Goal: Task Accomplishment & Management: Manage account settings

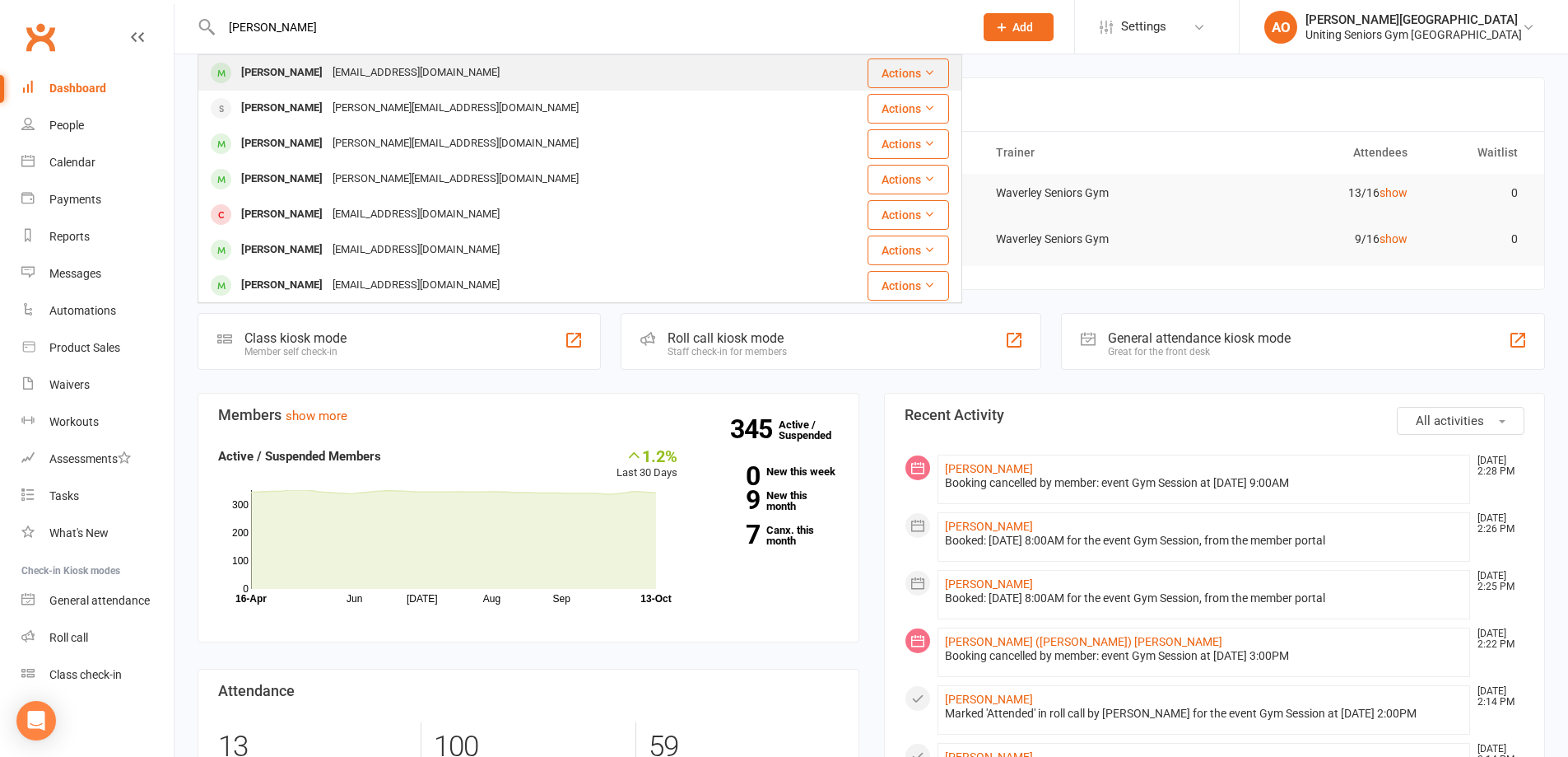
type input "[PERSON_NAME]"
click at [307, 74] on div "[PERSON_NAME]" at bounding box center [282, 73] width 91 height 24
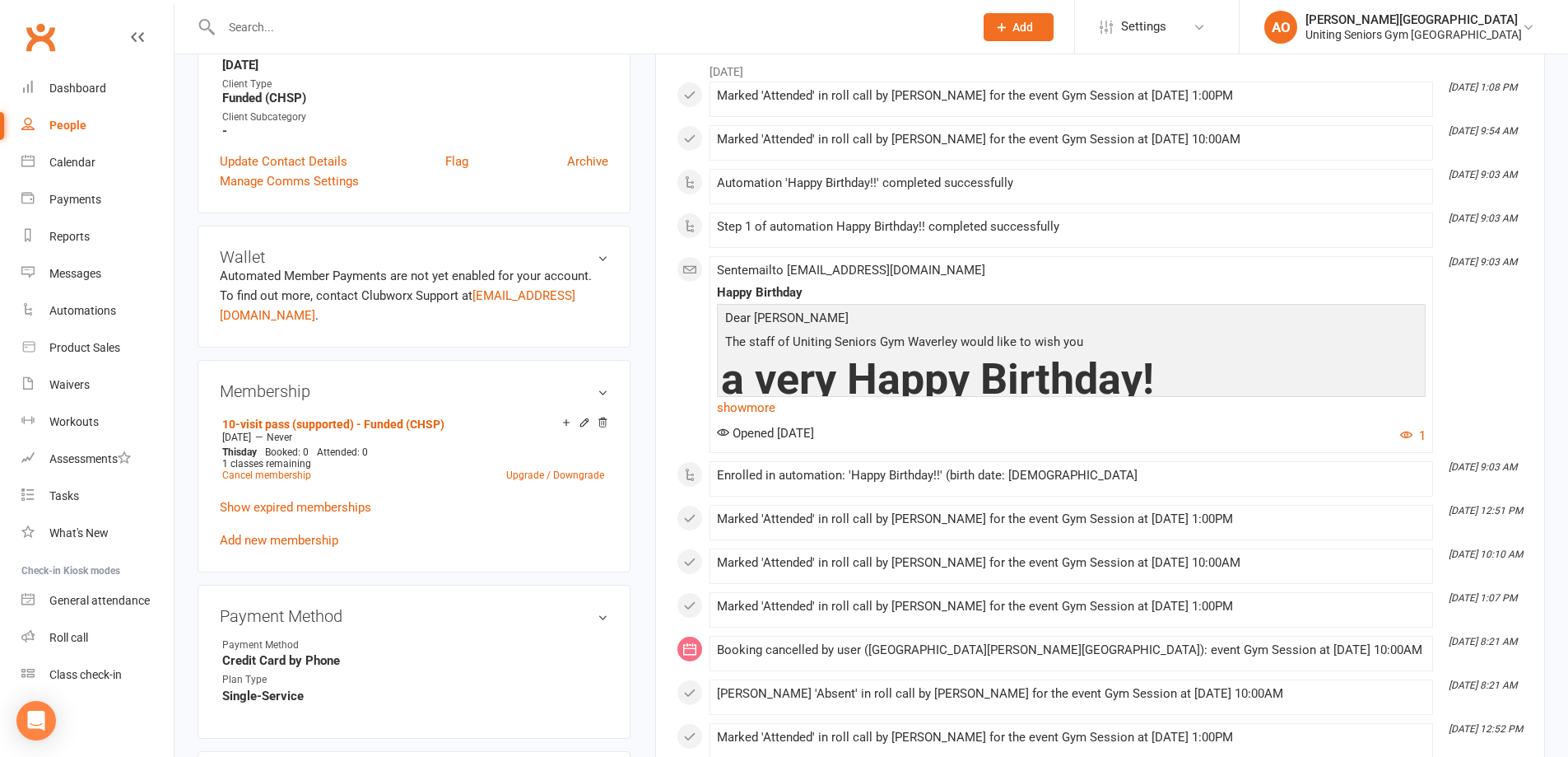
scroll to position [576, 0]
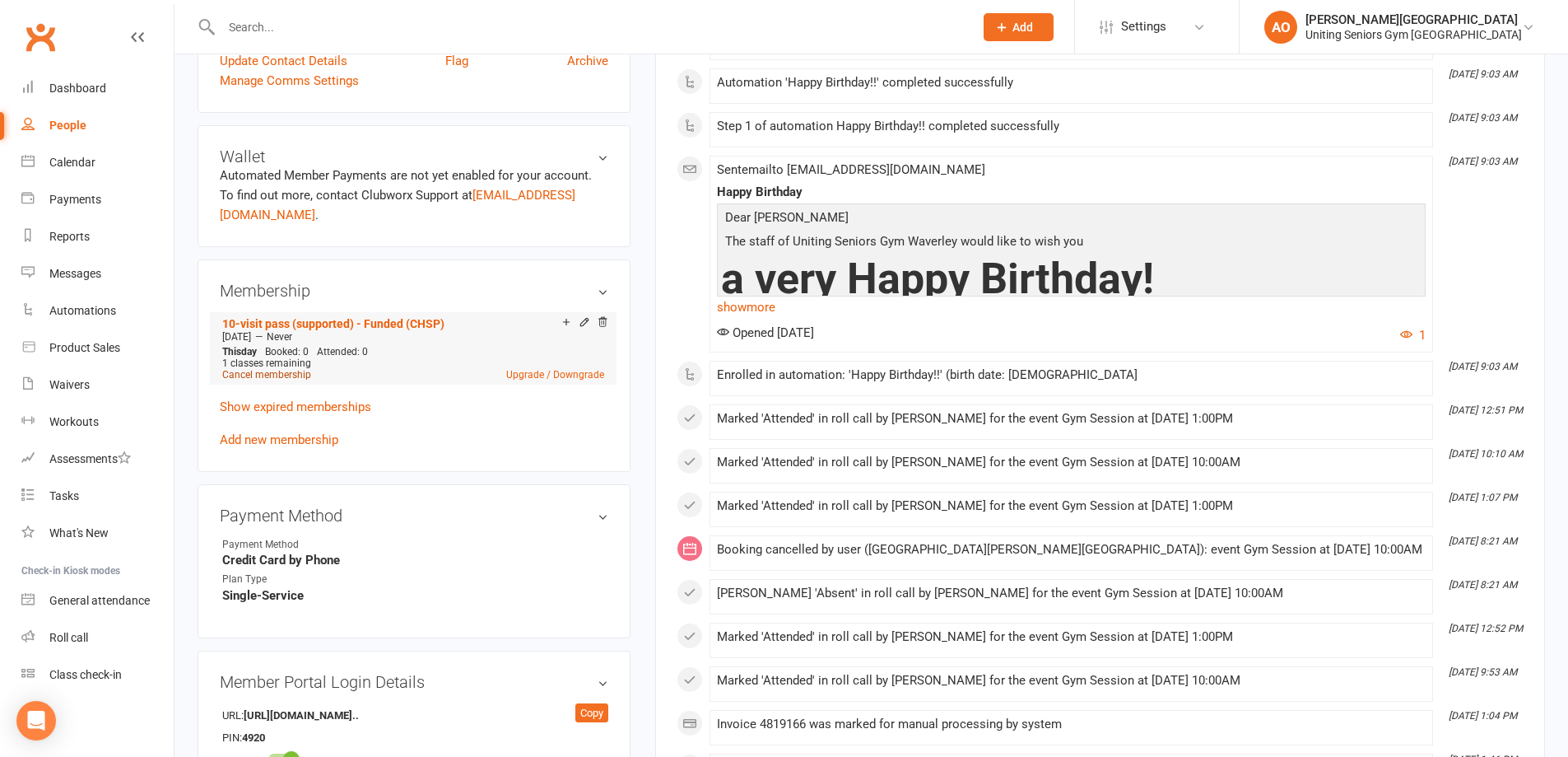
click at [270, 369] on link "Cancel membership" at bounding box center [266, 375] width 89 height 11
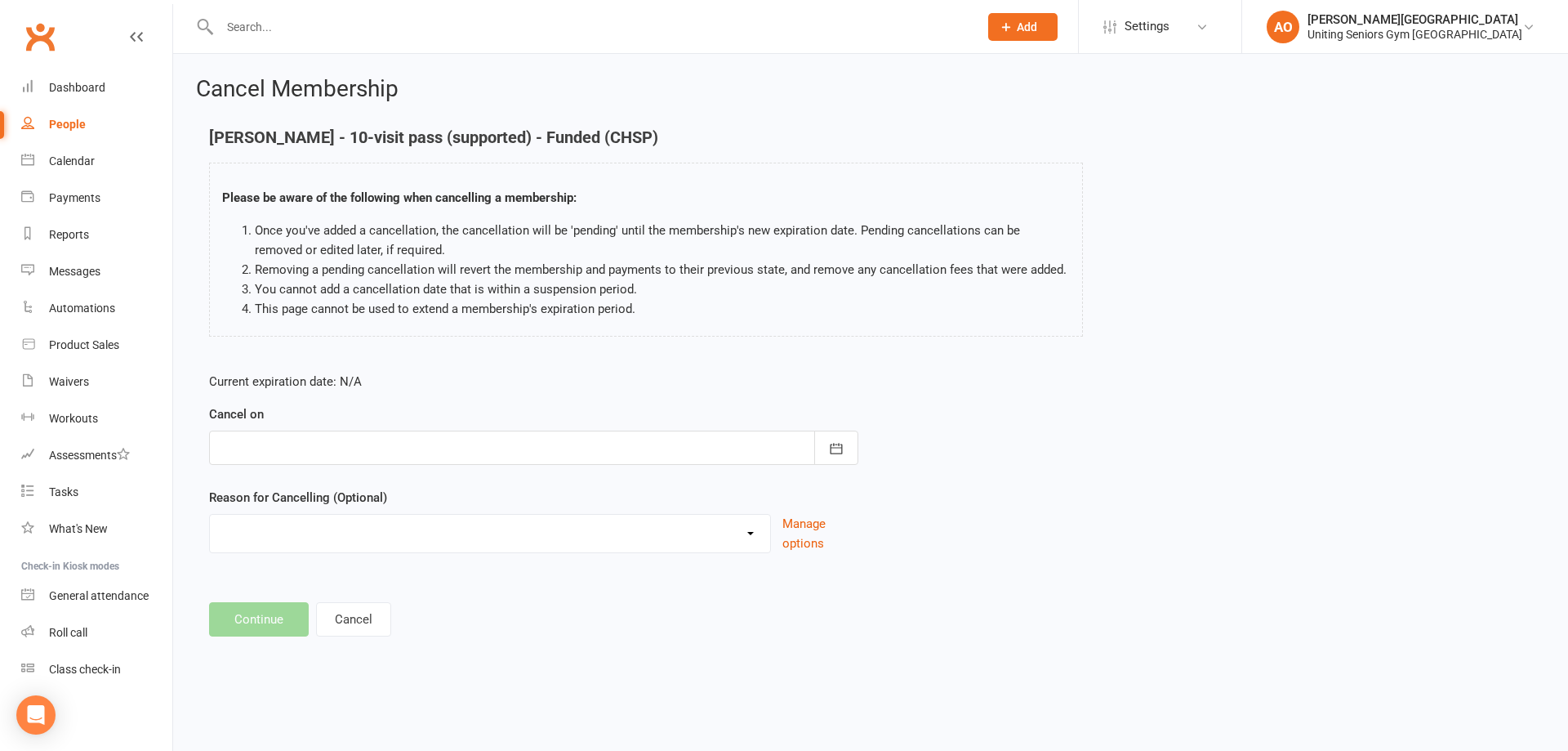
click at [333, 457] on div at bounding box center [533, 448] width 649 height 34
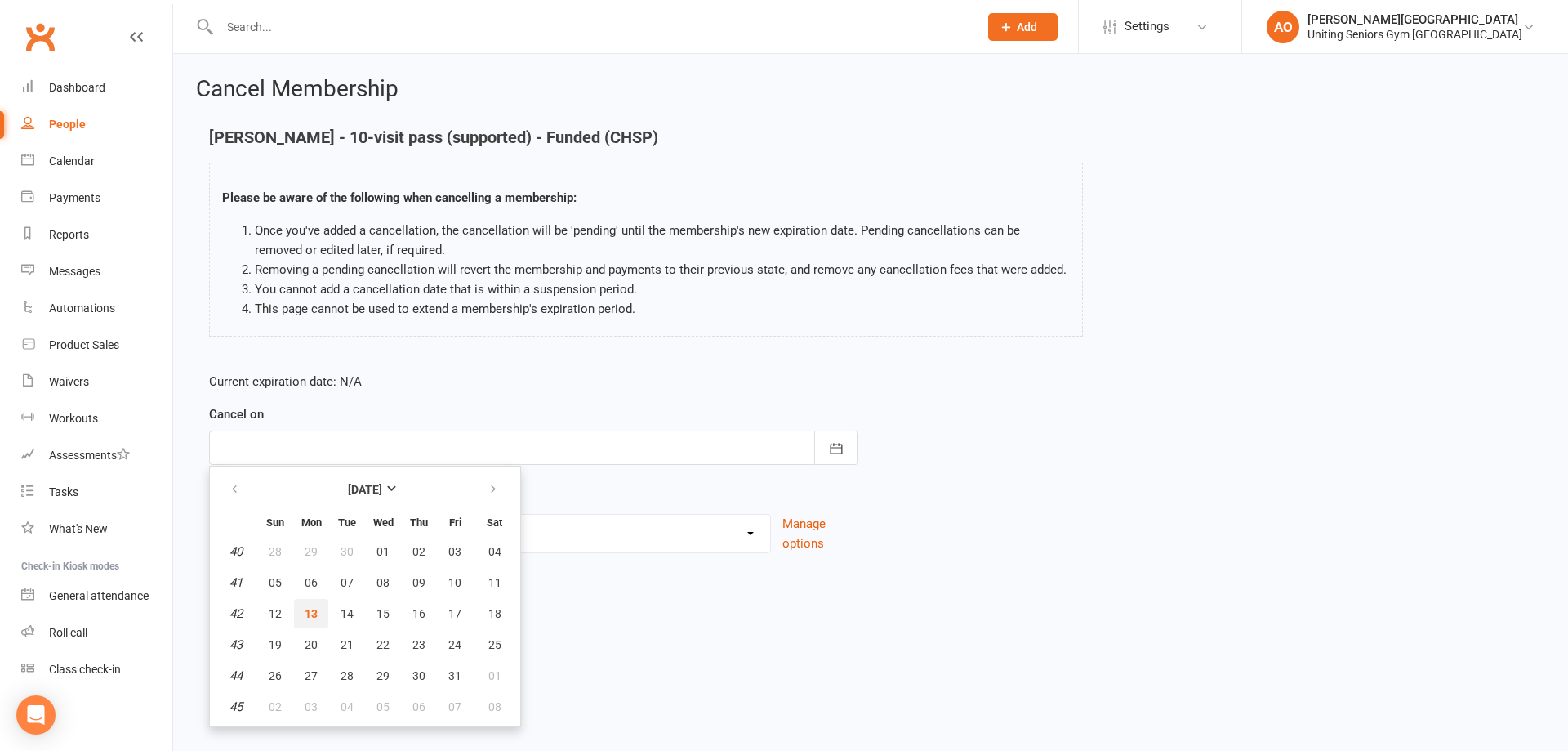
click at [309, 605] on button "13" at bounding box center [311, 614] width 34 height 30
type input "[DATE]"
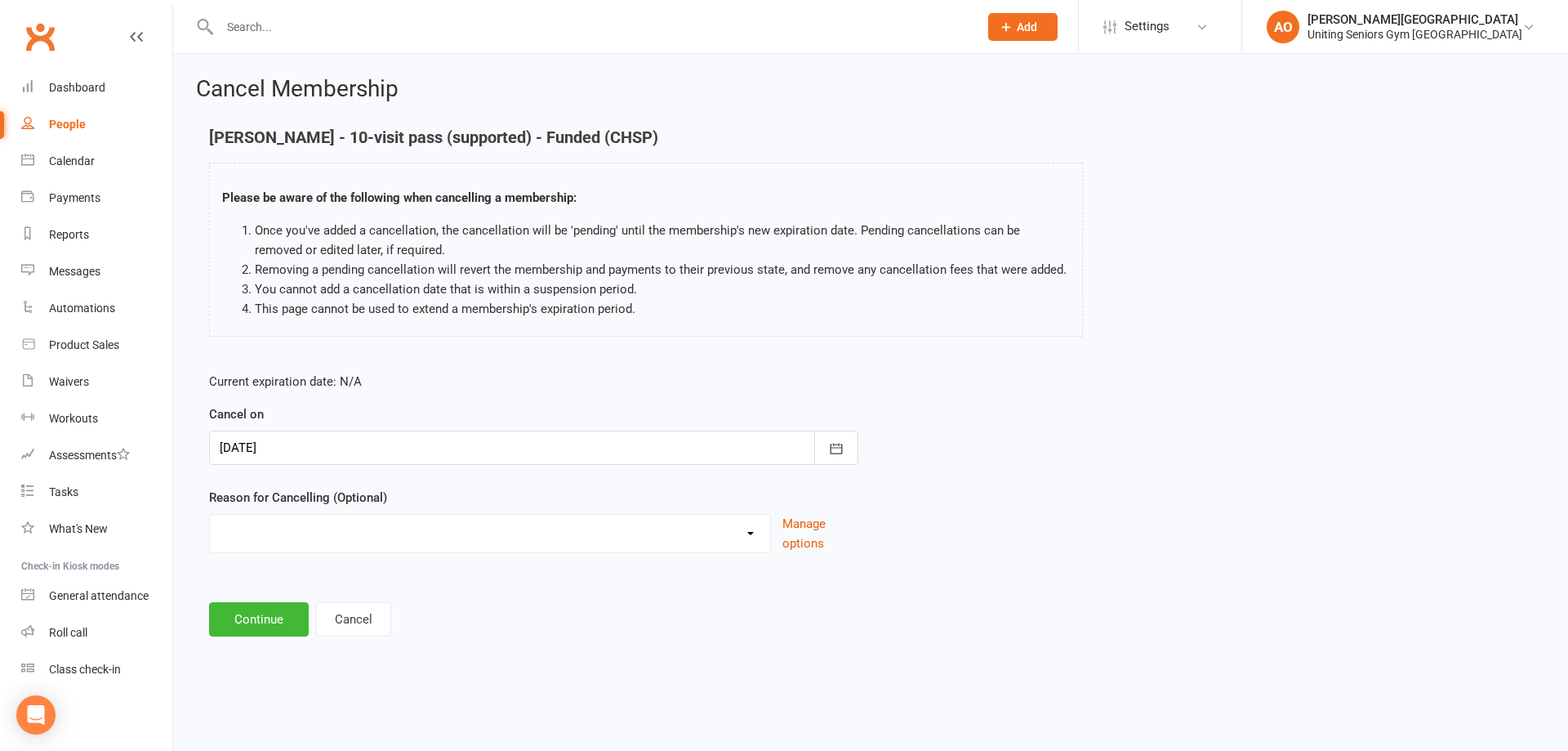
click at [255, 522] on select "Health reasons Holiday Injury Other Other reason" at bounding box center [490, 531] width 560 height 32
select select "3"
click at [210, 515] on select "Health reasons Holiday Injury Other Other reason" at bounding box center [490, 531] width 560 height 32
click at [268, 621] on button "Continue" at bounding box center [259, 619] width 100 height 34
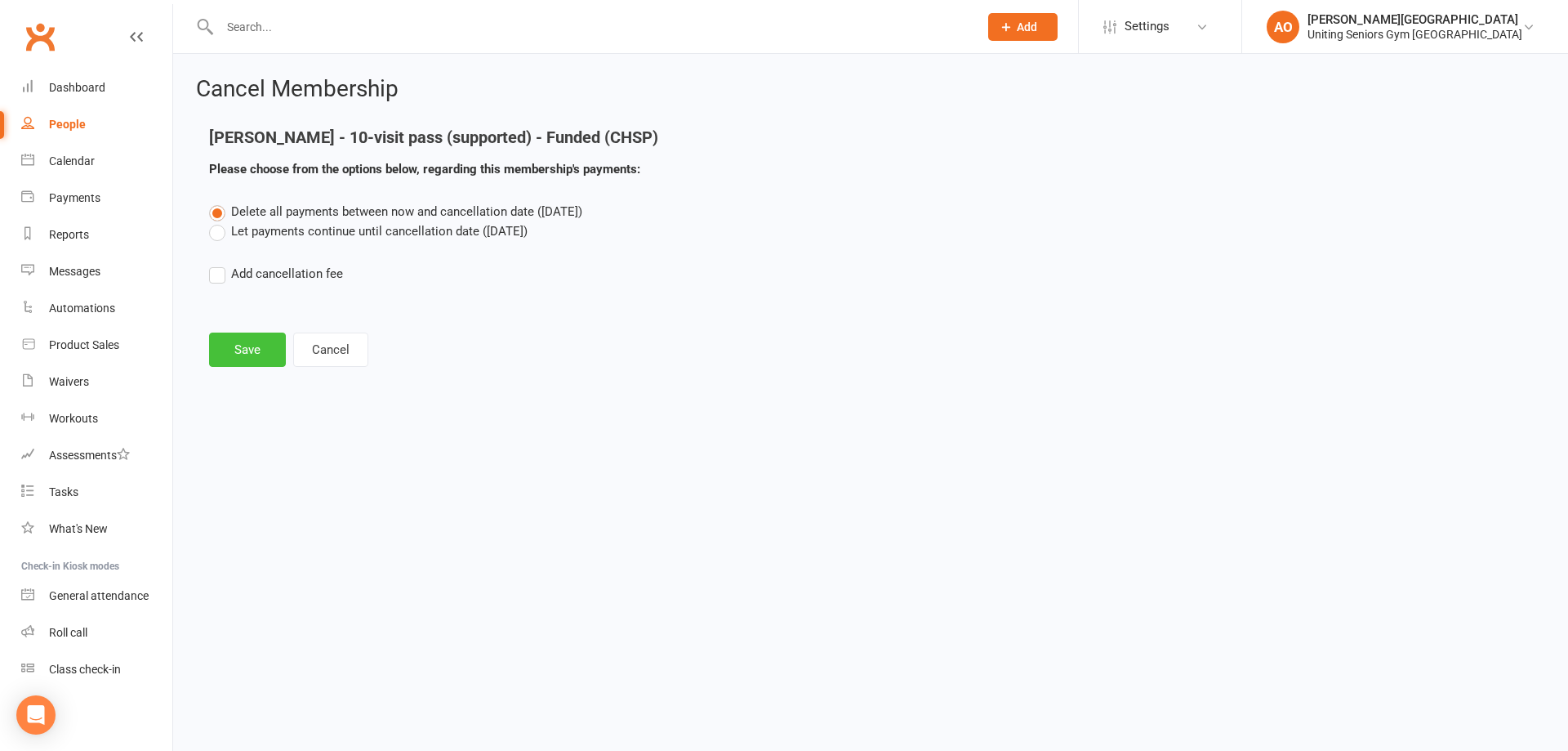
click at [242, 351] on button "Save" at bounding box center [247, 350] width 77 height 34
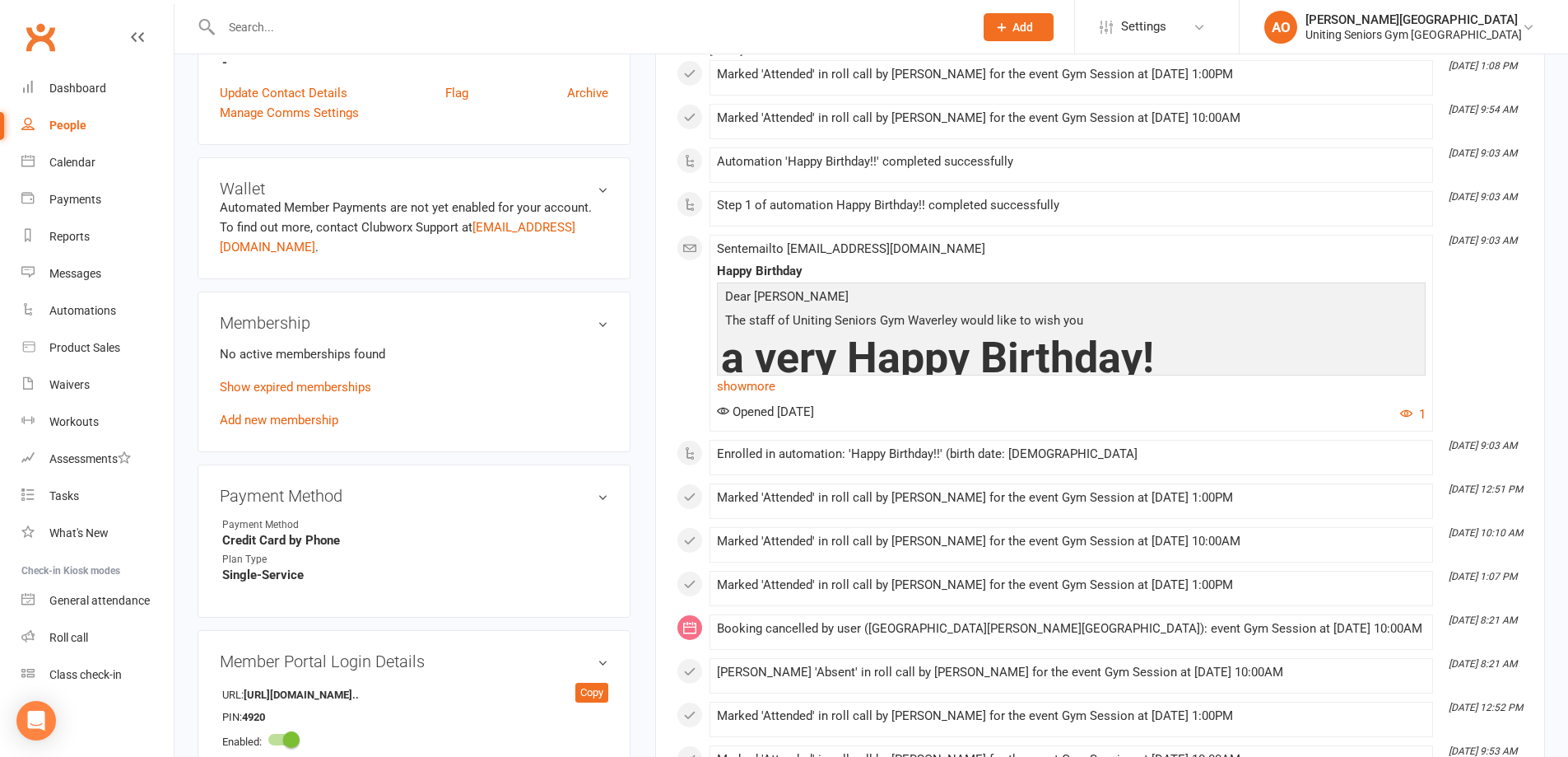
scroll to position [576, 0]
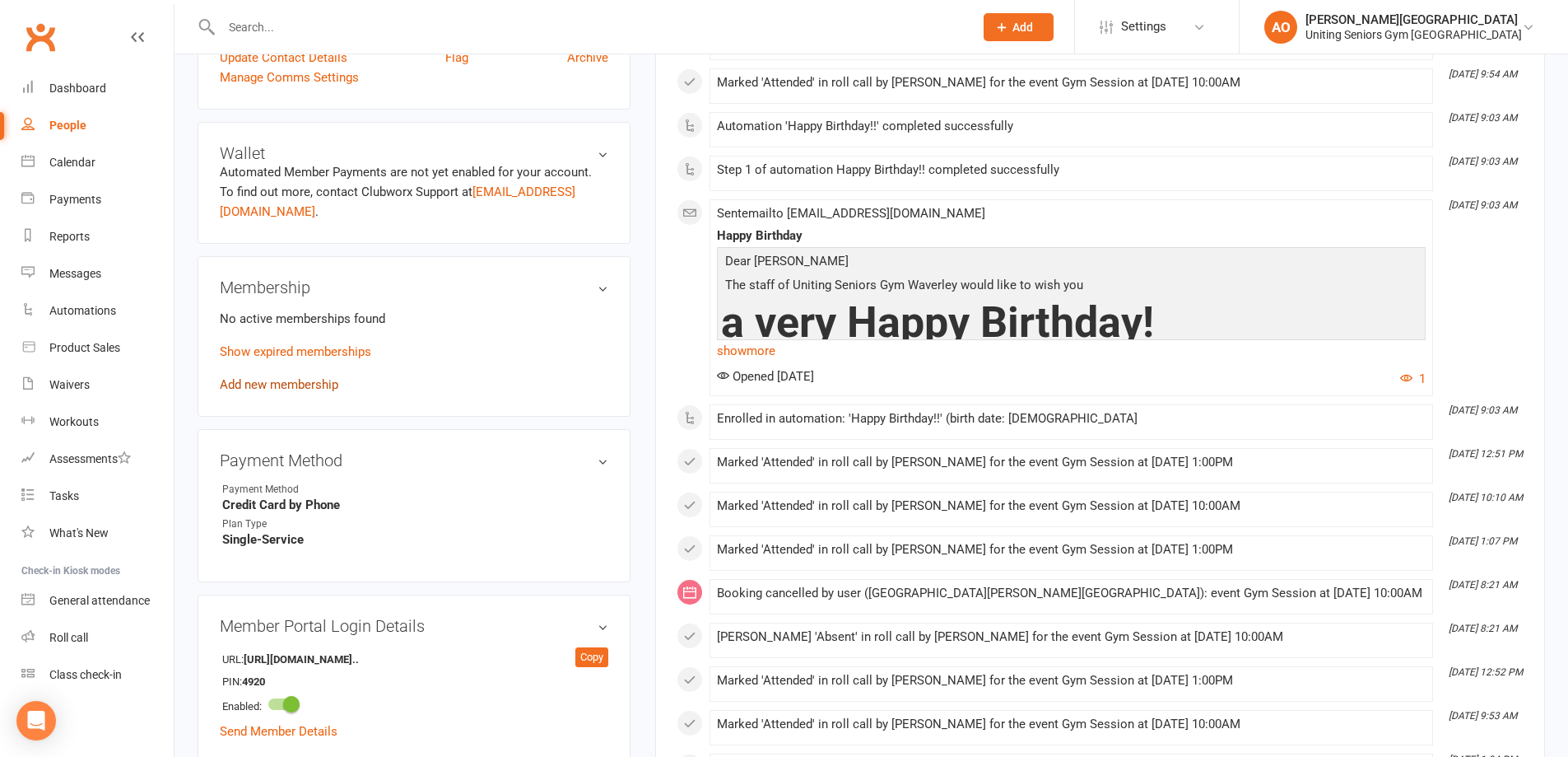
click at [300, 378] on link "Add new membership" at bounding box center [279, 385] width 118 height 15
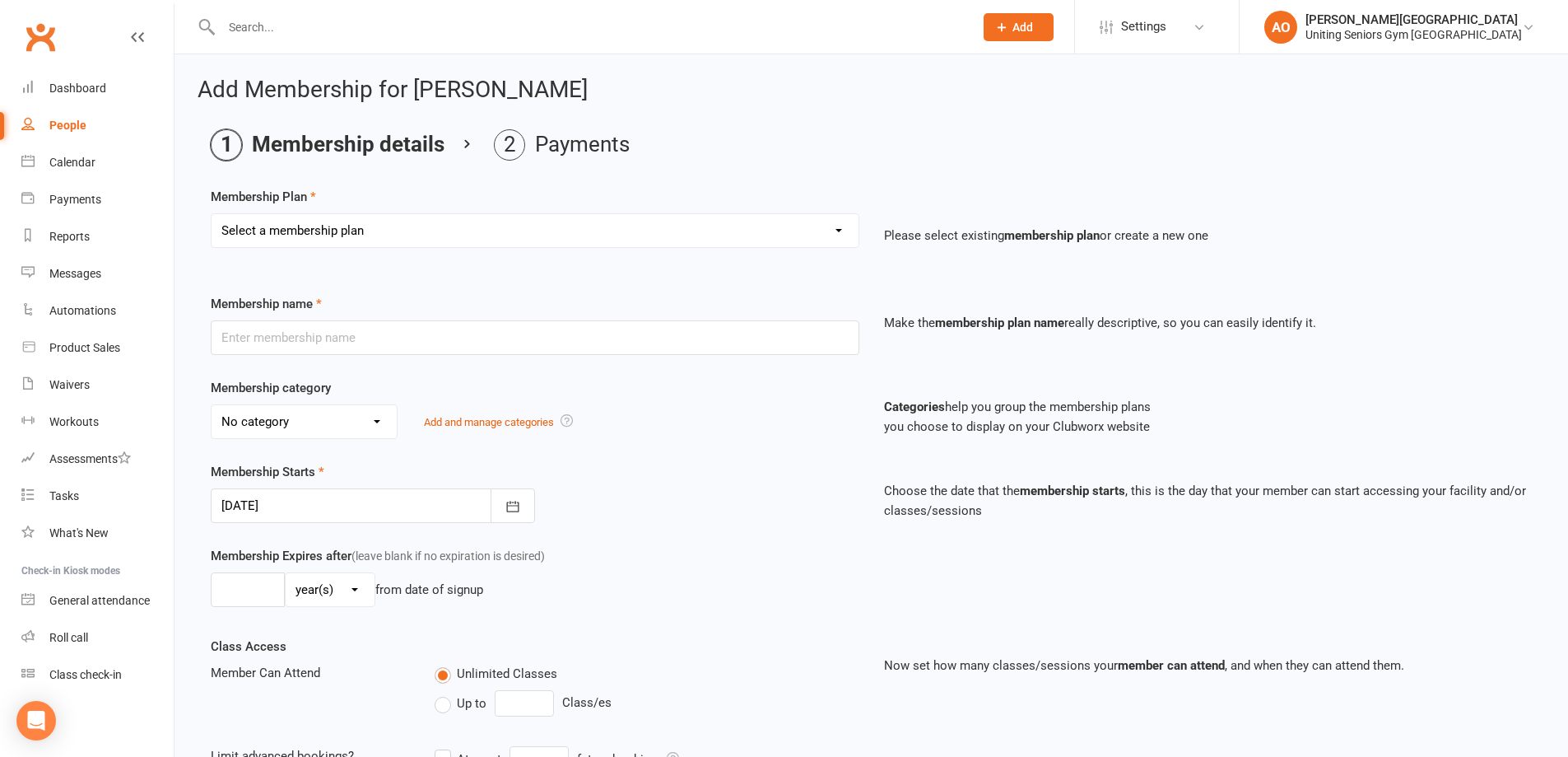
click at [392, 245] on div "Select a membership plan Create new Membership Plan Initial Assessment + Set Up…" at bounding box center [535, 230] width 648 height 34
click at [412, 218] on select "Select a membership plan Create new Membership Plan Initial Assessment + Set Up…" at bounding box center [535, 230] width 647 height 33
select select "16"
click at [211, 214] on select "Select a membership plan Create new Membership Plan Initial Assessment + Set Up…" at bounding box center [535, 230] width 647 height 33
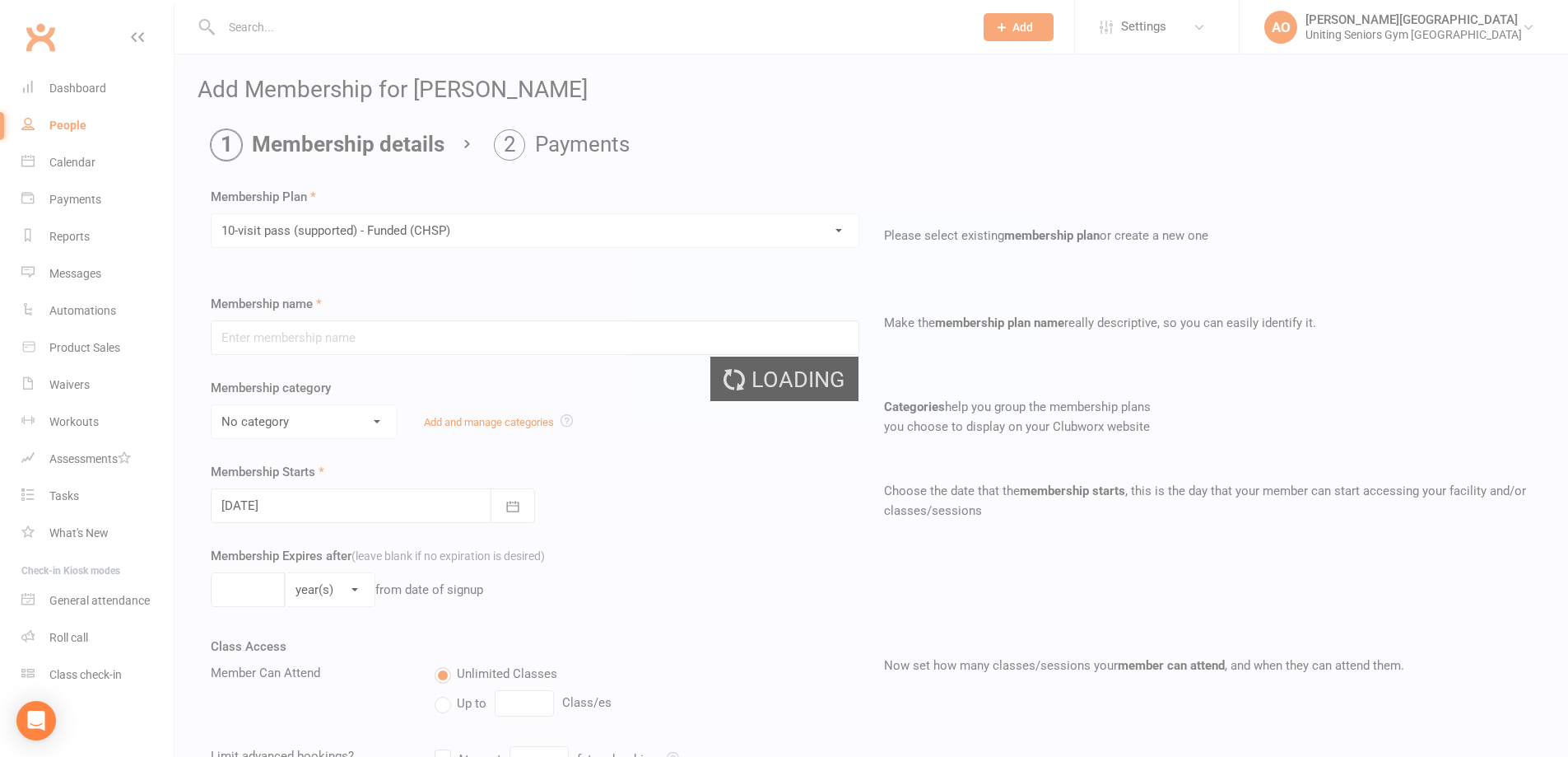
type input "10-visit pass (supported) - Funded (CHSP)"
select select "0"
type input "0"
select select "2"
type input "1"
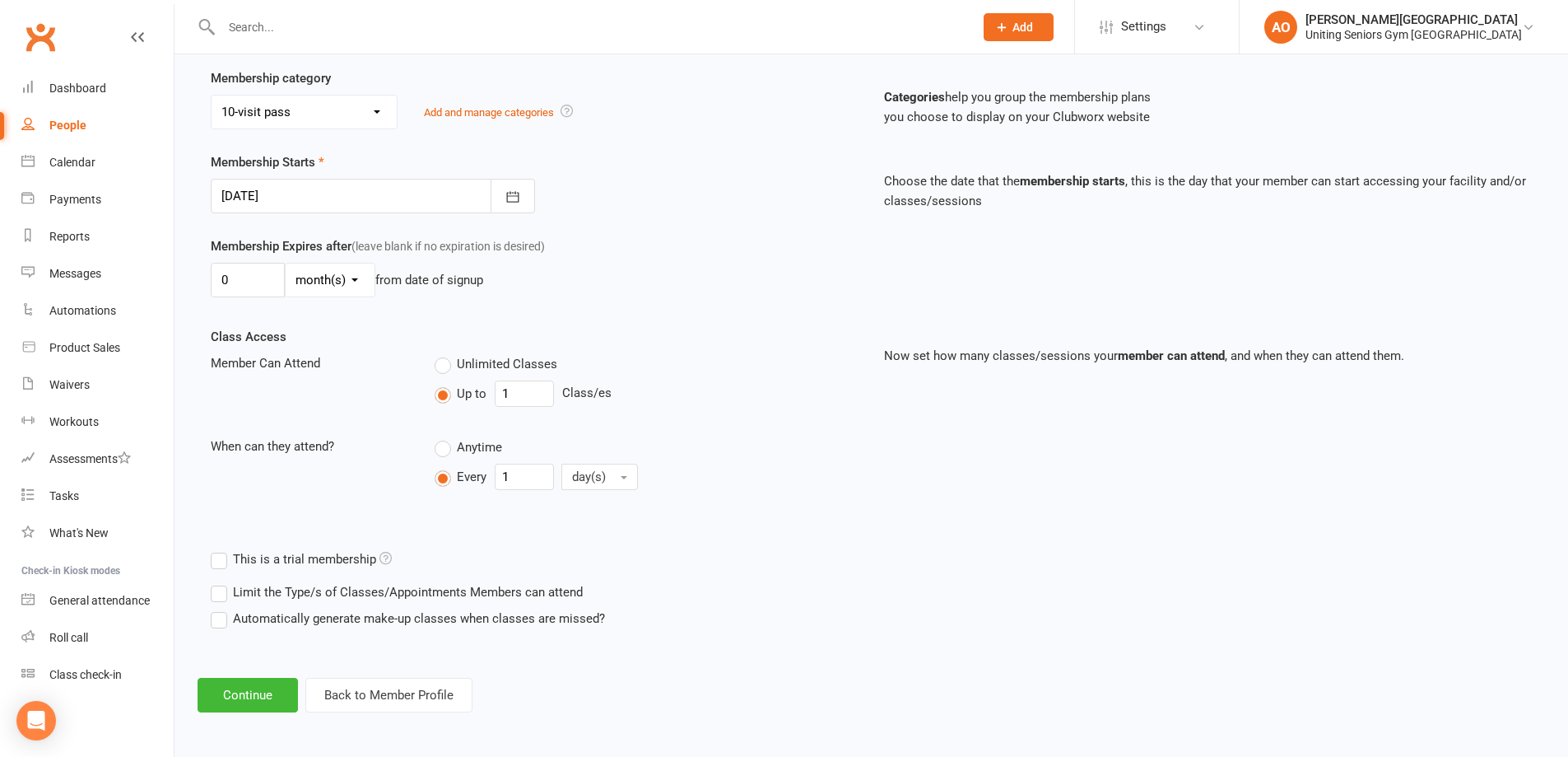
scroll to position [312, 0]
click at [240, 686] on button "Continue" at bounding box center [248, 692] width 101 height 34
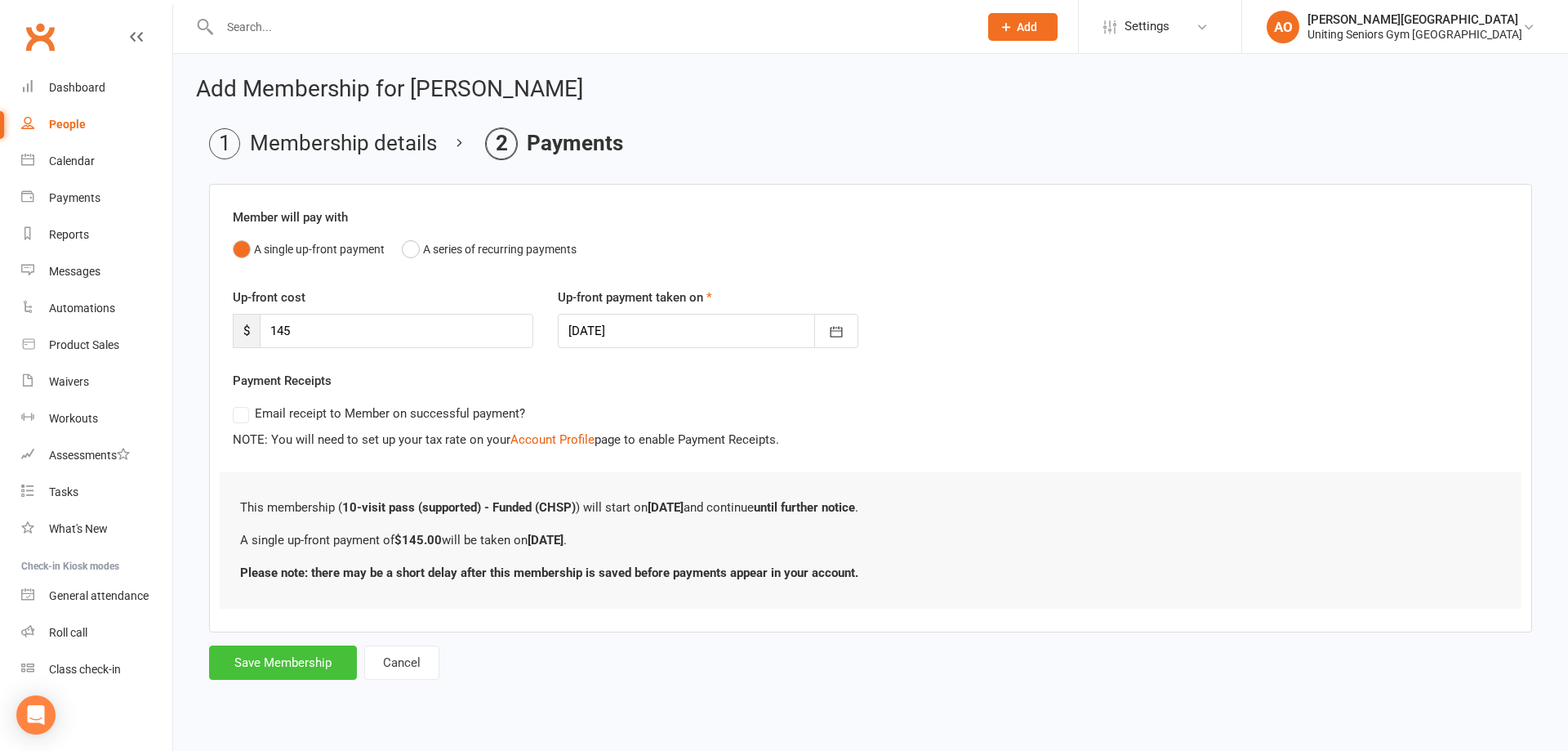
click at [268, 666] on button "Save Membership" at bounding box center [283, 662] width 148 height 34
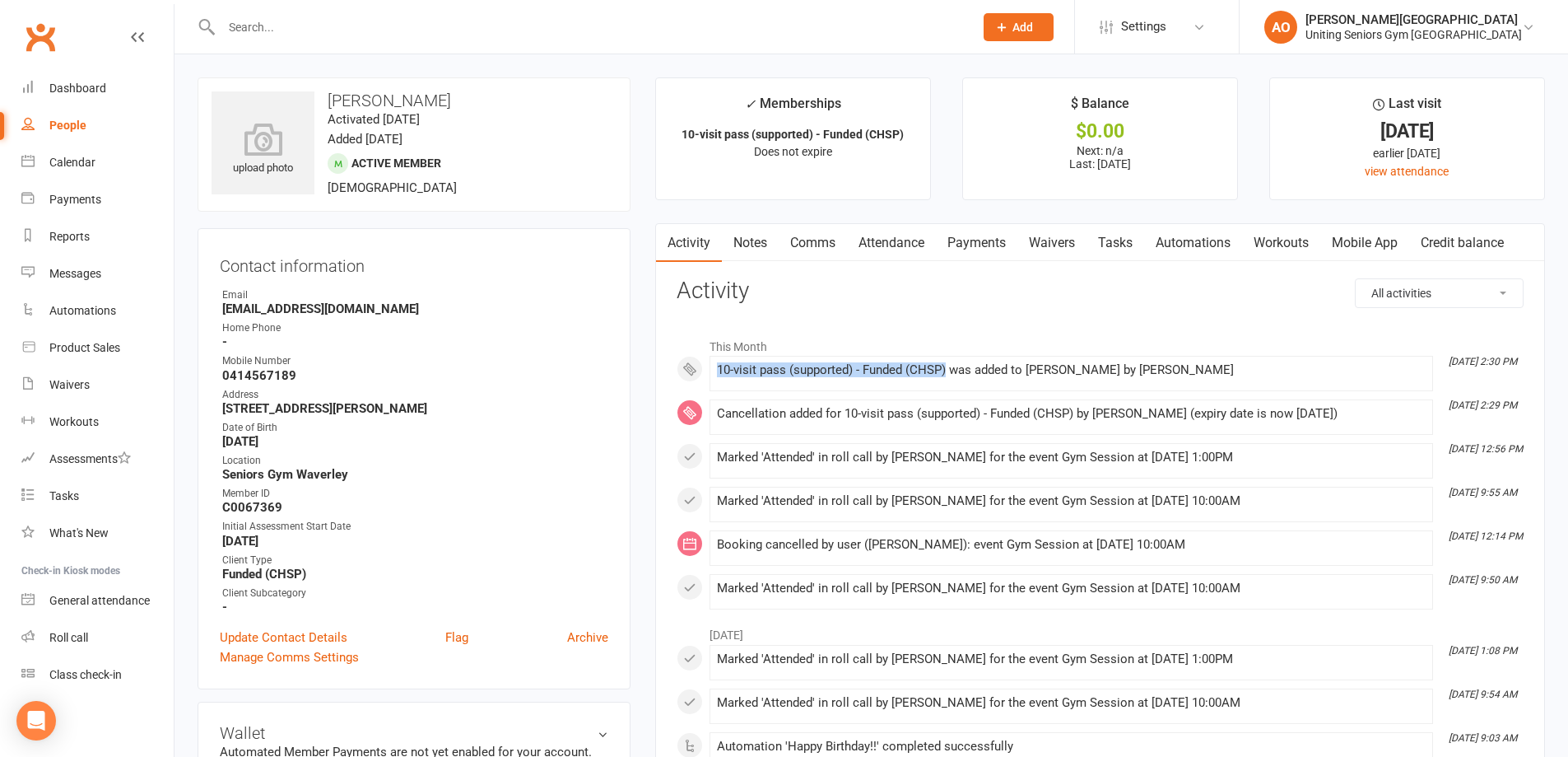
drag, startPoint x: 947, startPoint y: 368, endPoint x: 714, endPoint y: 379, distance: 233.3
click at [714, 379] on li "[DATE] 2:30 PM 10-visit pass (supported) - Funded (CHSP) was added to [PERSON_N…" at bounding box center [1071, 374] width 724 height 35
copy div "10-visit pass (supported) - Funded (CHSP)"
